Goal: Task Accomplishment & Management: Manage account settings

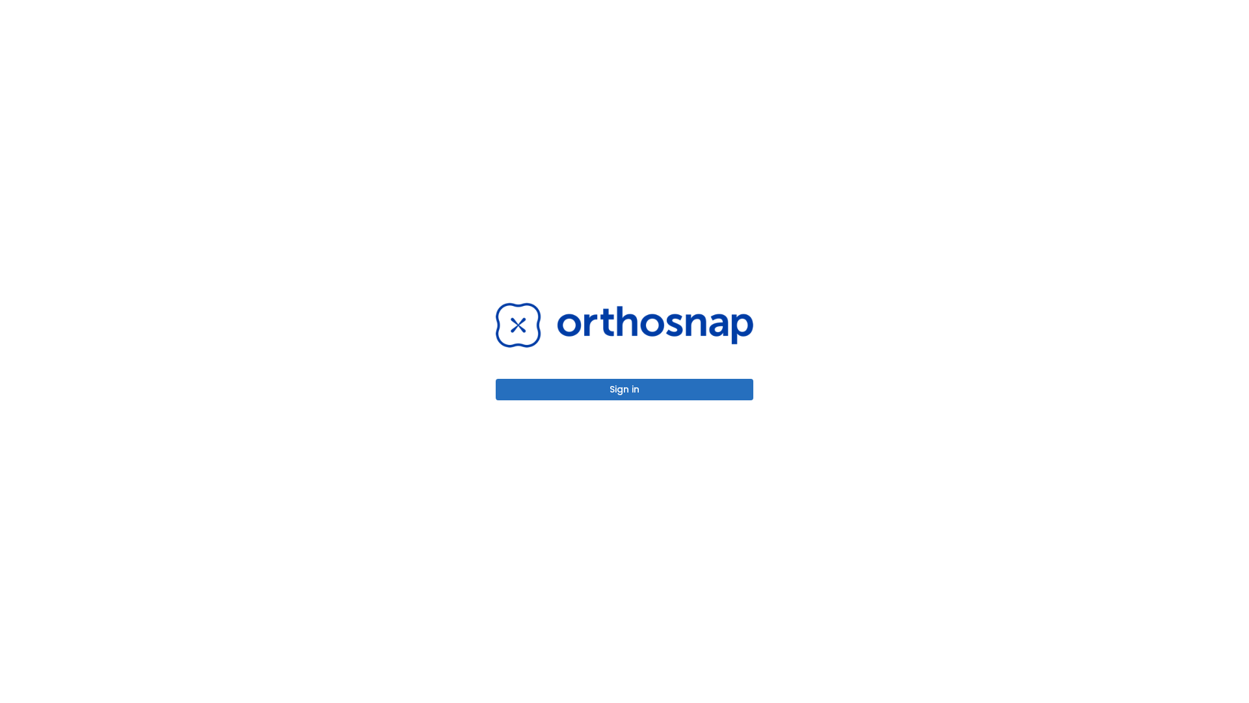
click at [625, 389] on button "Sign in" at bounding box center [625, 389] width 258 height 21
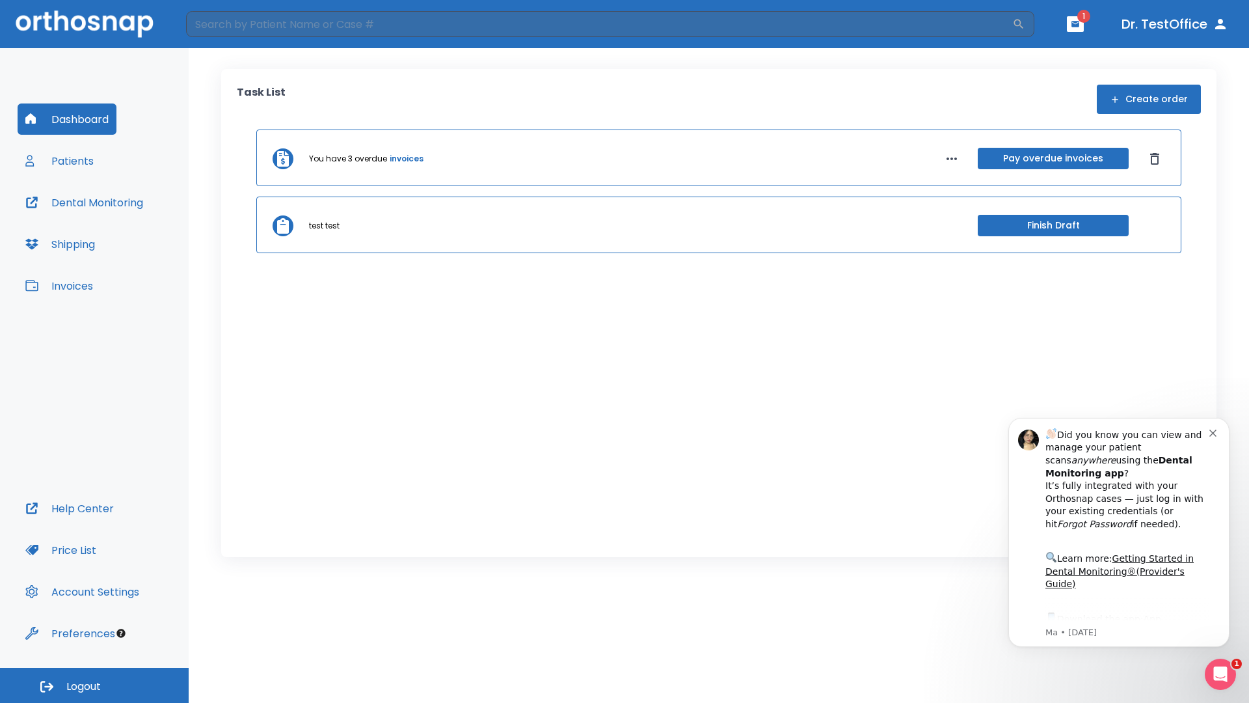
click at [94, 685] on span "Logout" at bounding box center [83, 686] width 34 height 14
